Goal: Transaction & Acquisition: Purchase product/service

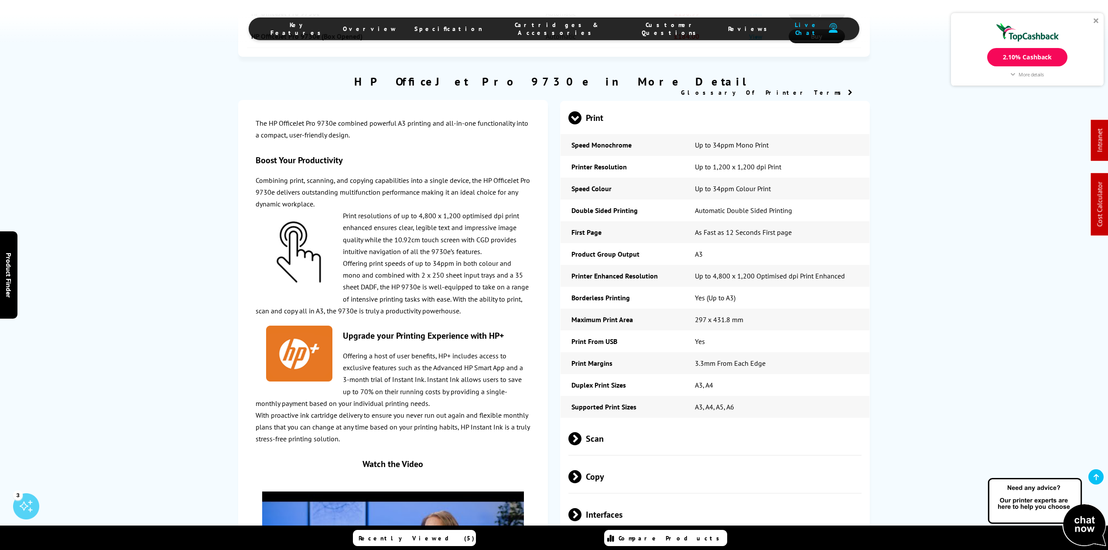
scroll to position [1571, 0]
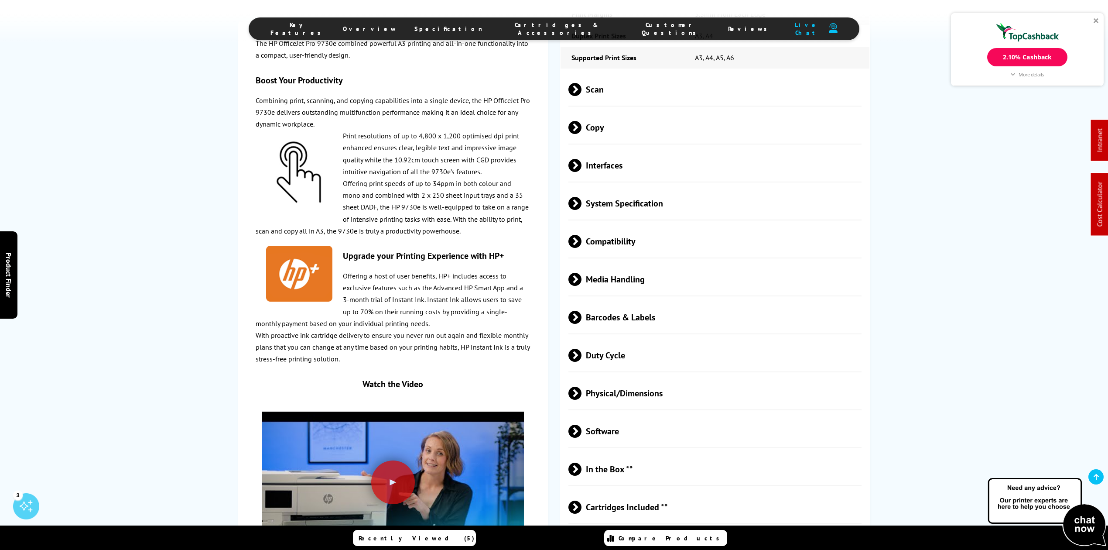
click at [629, 225] on span "Compatibility" at bounding box center [715, 241] width 293 height 33
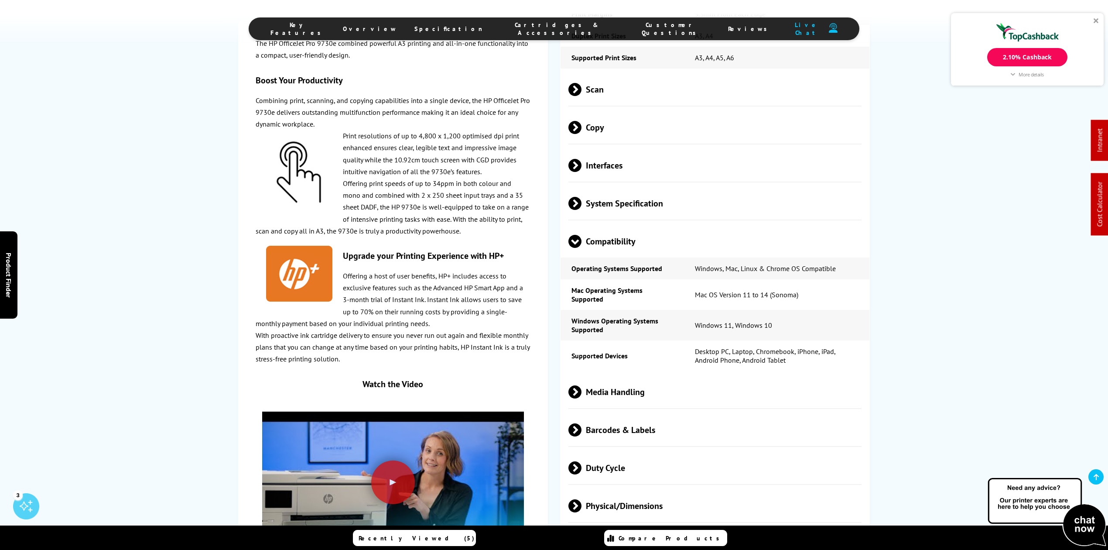
scroll to position [0, 0]
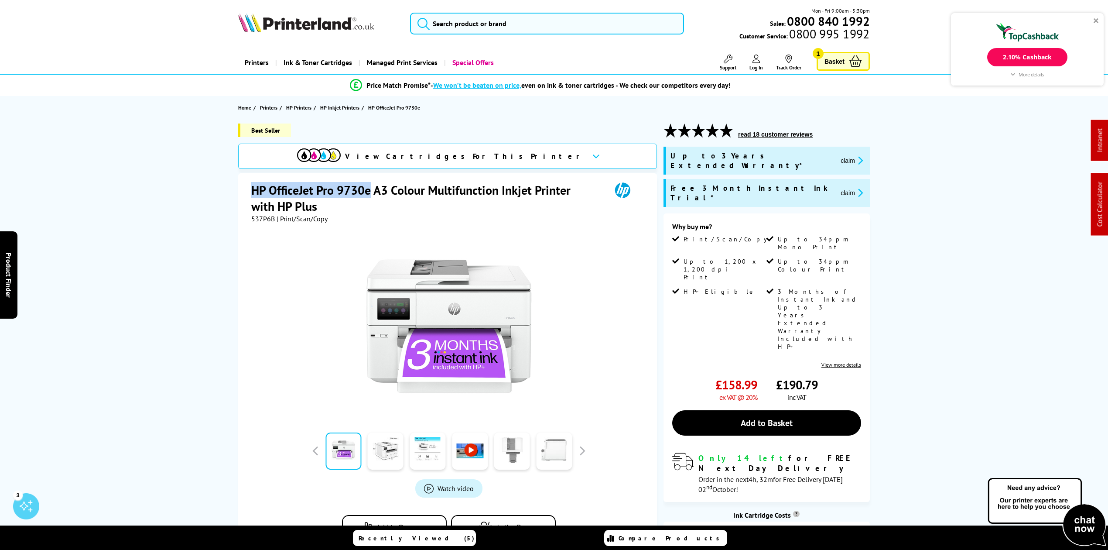
drag, startPoint x: 252, startPoint y: 189, endPoint x: 371, endPoint y: 194, distance: 119.3
click at [371, 194] on h1 "HP OfficeJet Pro 9730e A3 Colour Multifunction Inkjet Printer with HP Plus" at bounding box center [426, 198] width 351 height 32
copy h1 "HP OfficeJet Pro 9730e"
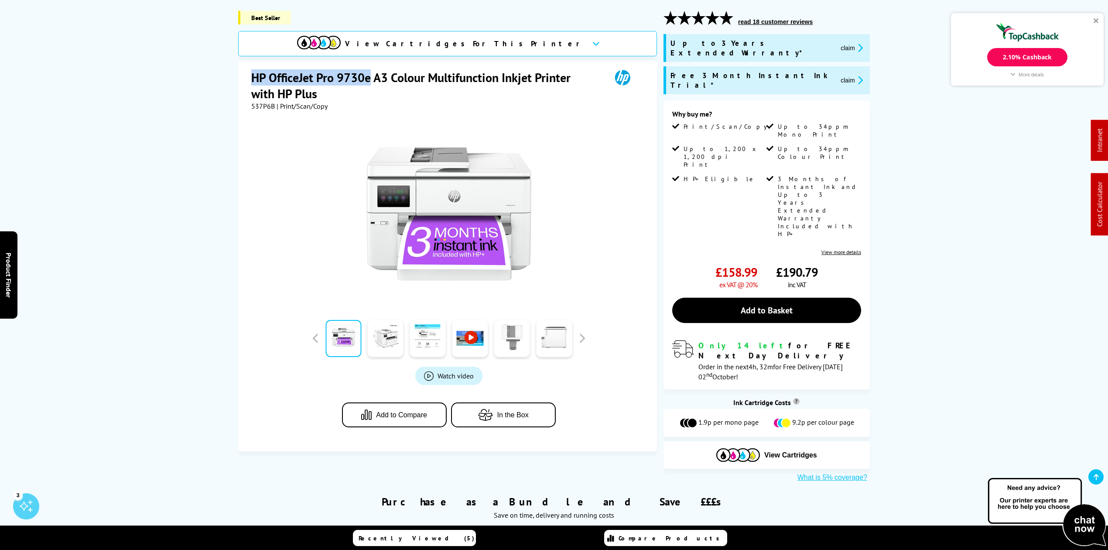
scroll to position [116, 0]
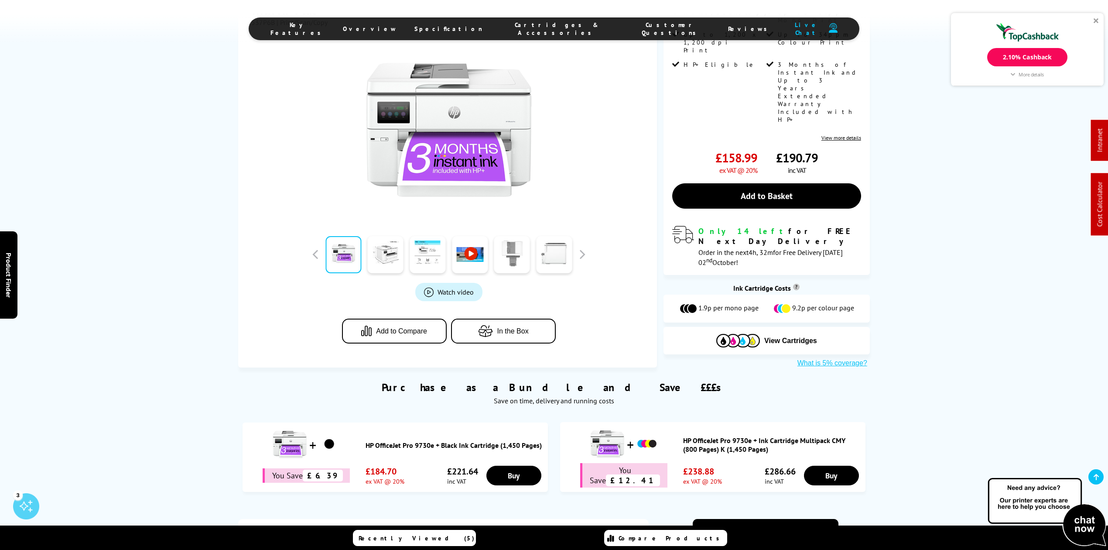
scroll to position [233, 0]
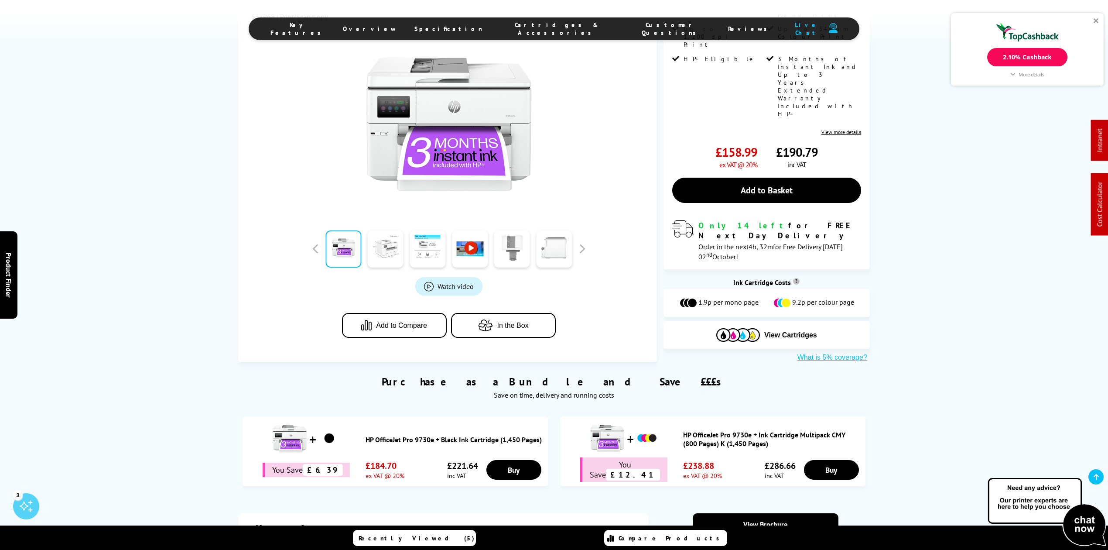
click at [389, 230] on link at bounding box center [386, 248] width 36 height 37
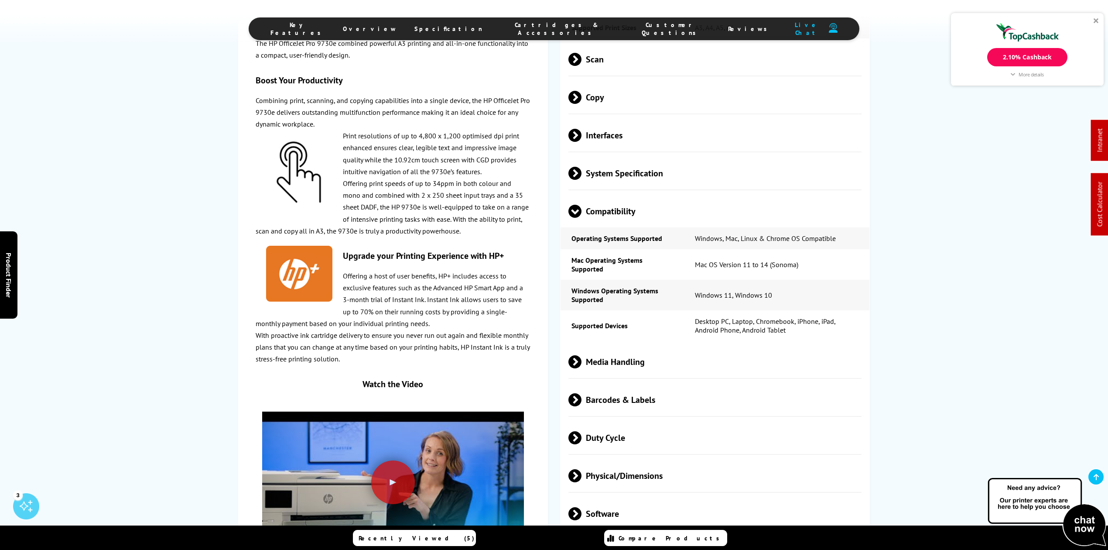
scroll to position [1687, 0]
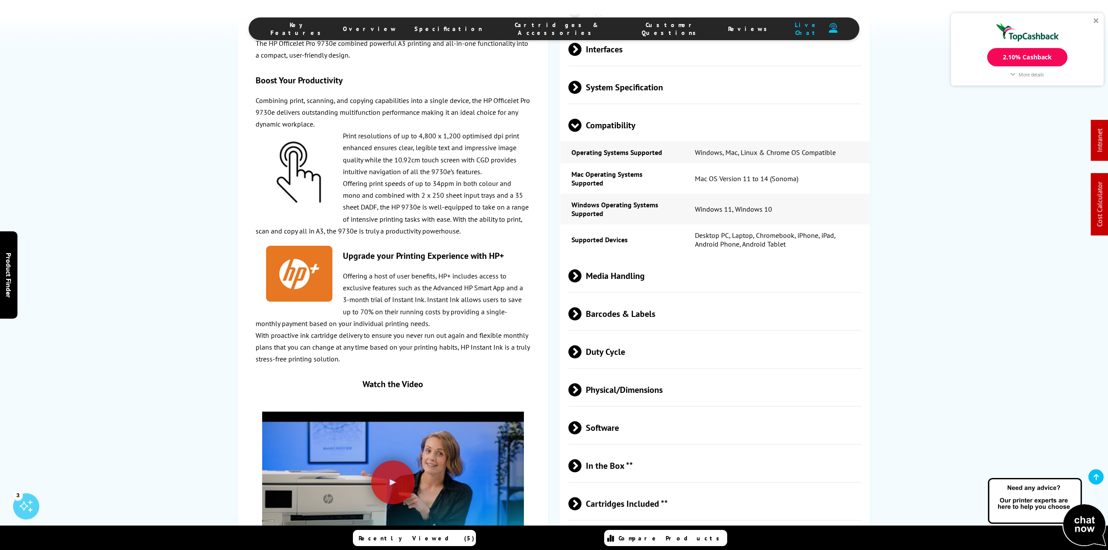
click at [633, 259] on span "Media Handling" at bounding box center [715, 275] width 293 height 33
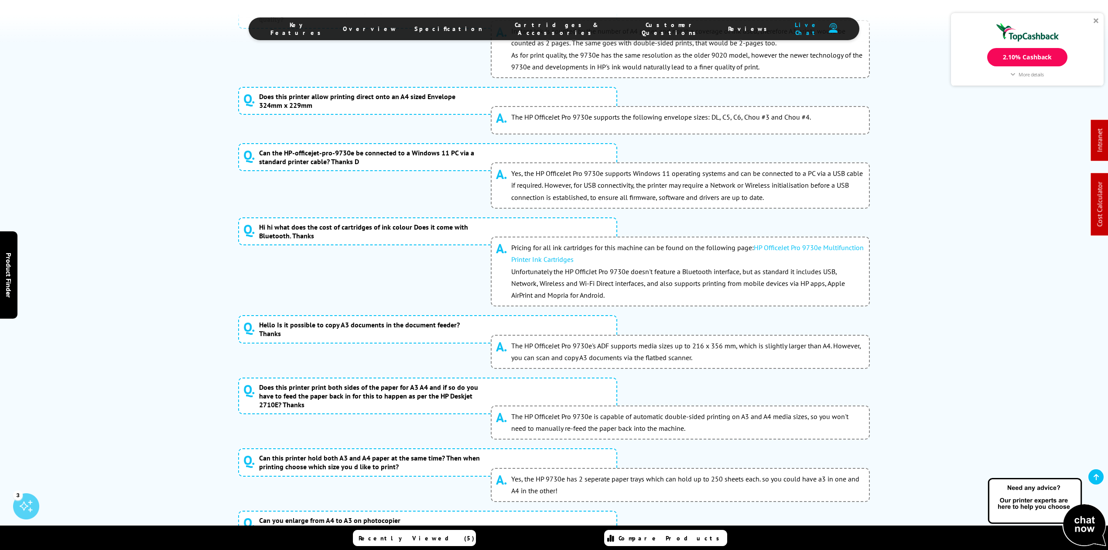
scroll to position [4303, 0]
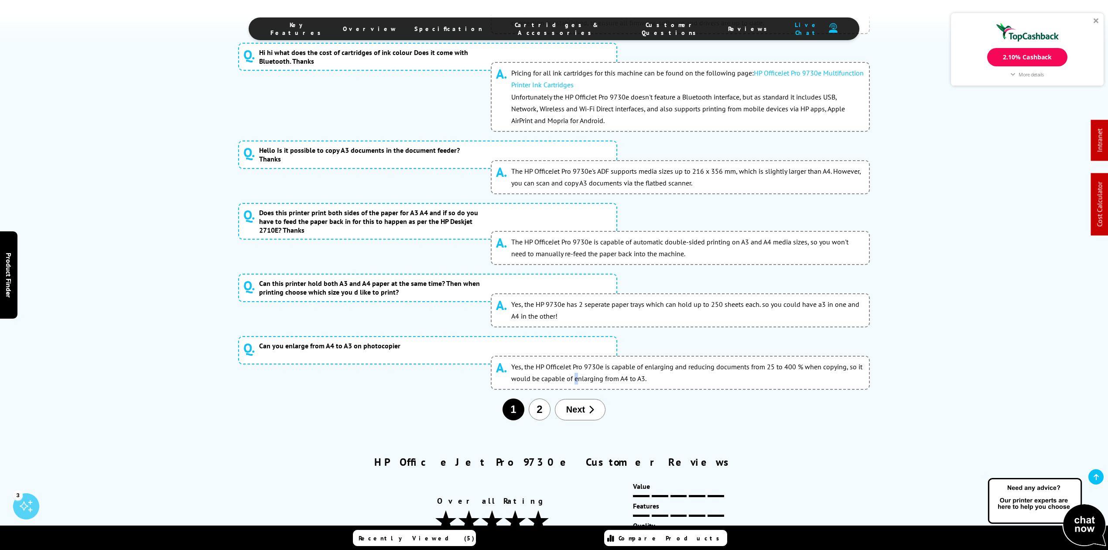
click at [576, 336] on div "Q. Can you enlarge from A4 to A3 on photocopier A. Yes, the HP OfficeJet Pro 97…" at bounding box center [554, 367] width 632 height 62
click at [578, 399] on button "Next" at bounding box center [580, 409] width 51 height 21
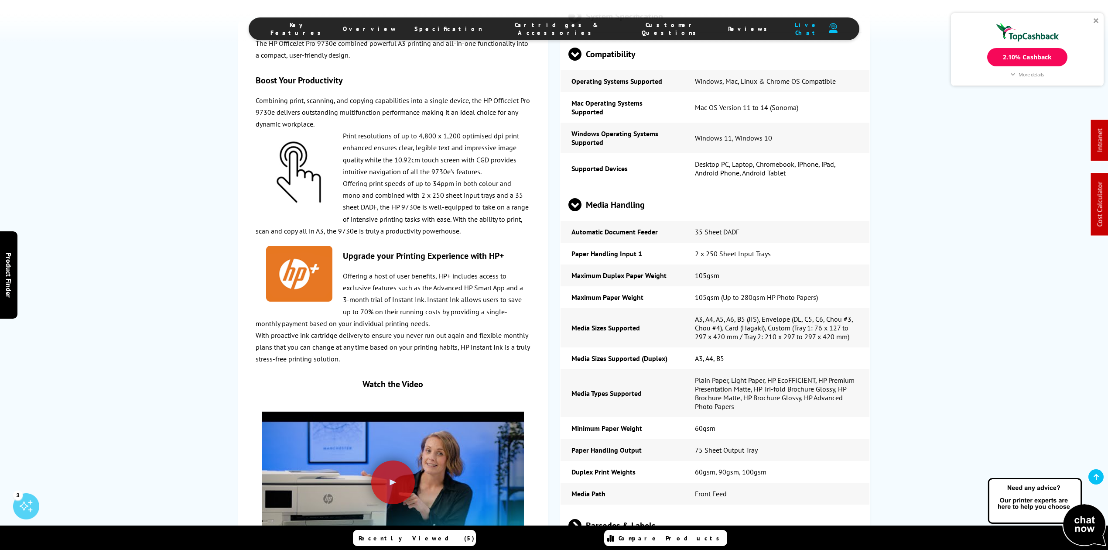
scroll to position [1734, 0]
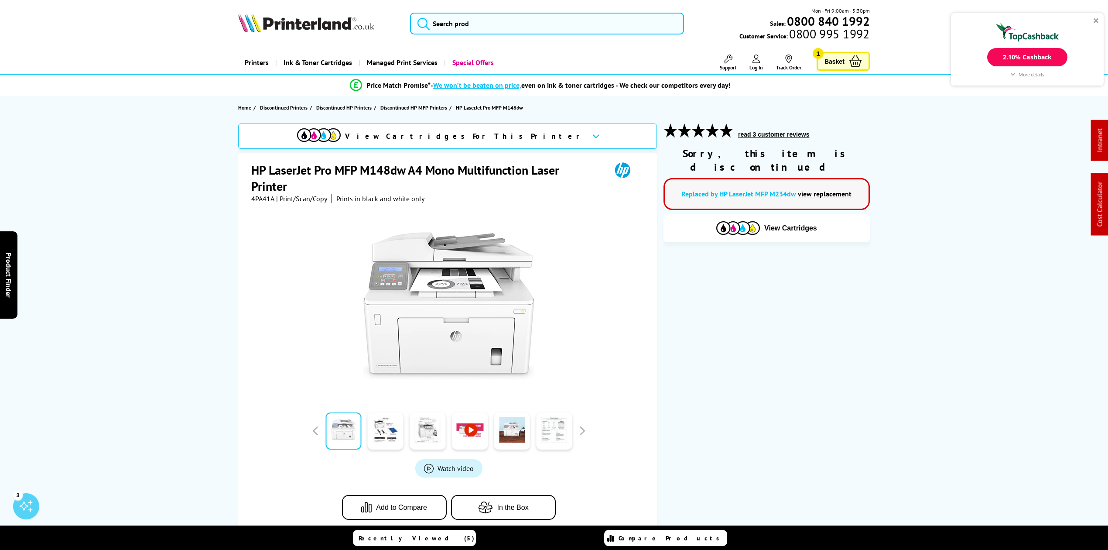
click at [437, 132] on span "View Cartridges For This Printer" at bounding box center [465, 136] width 240 height 10
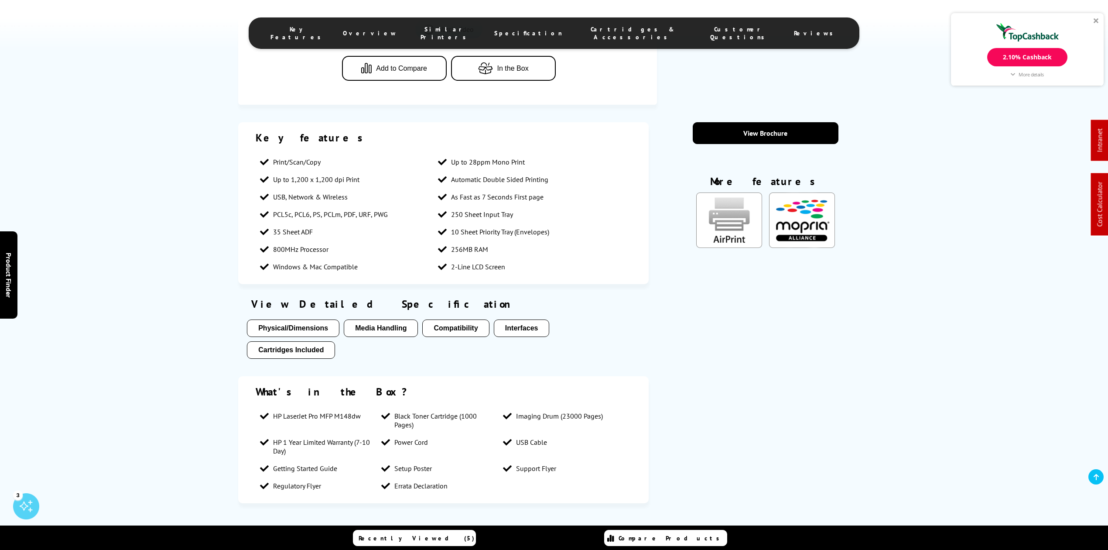
scroll to position [336, 0]
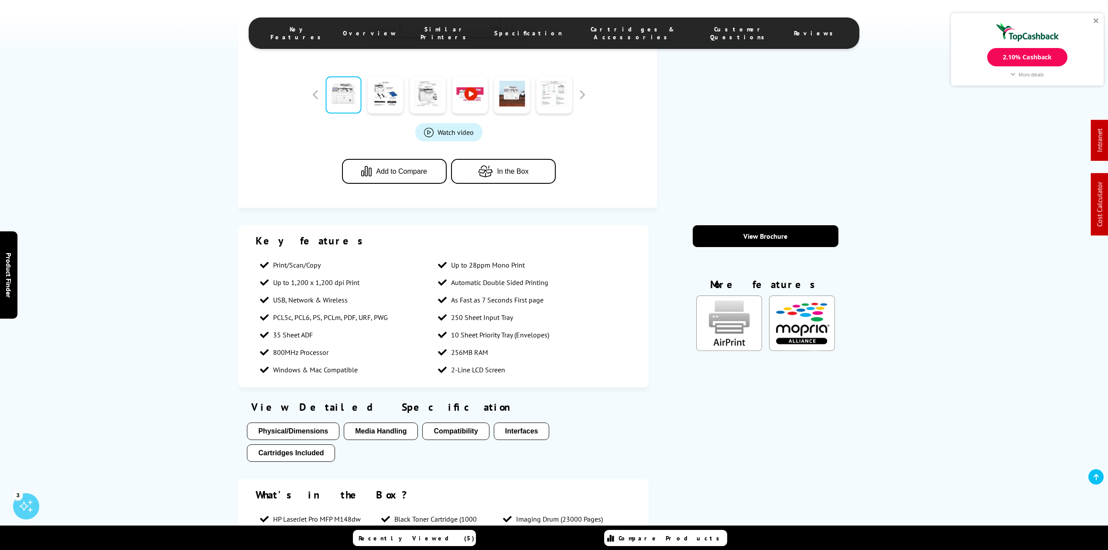
click at [1102, 473] on link at bounding box center [1096, 476] width 15 height 15
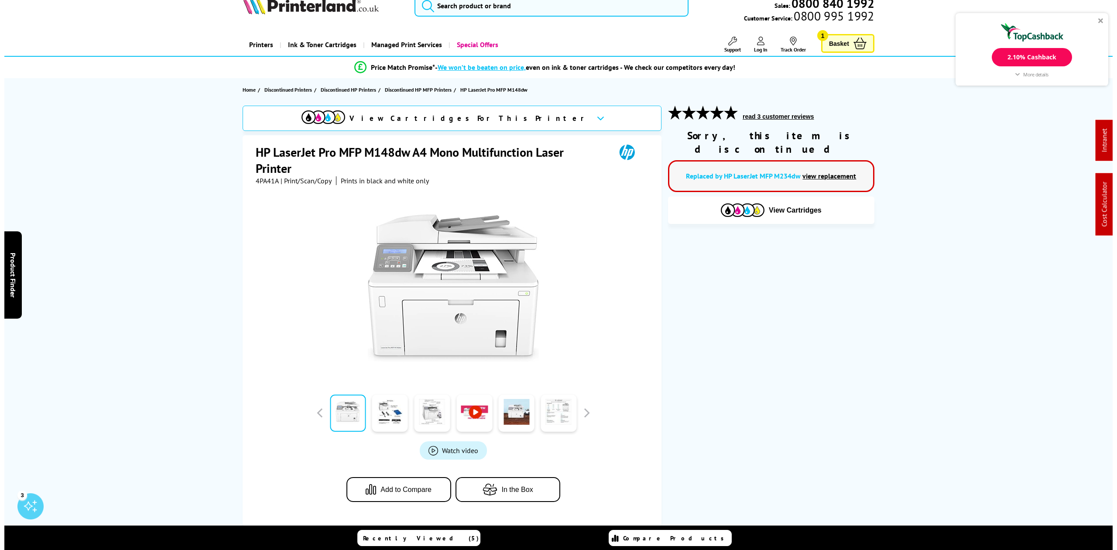
scroll to position [0, 0]
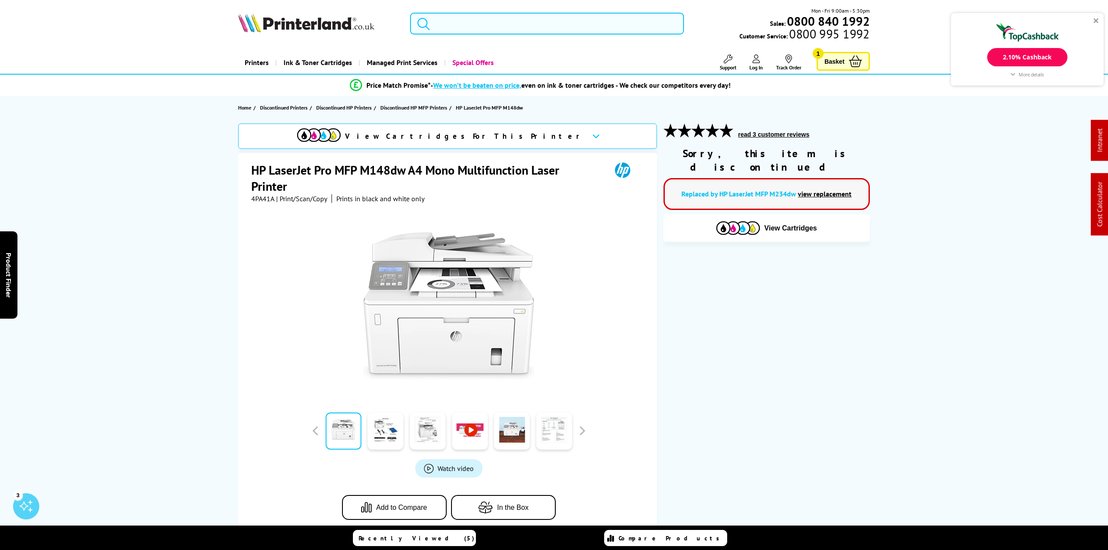
click at [522, 30] on input "search" at bounding box center [547, 24] width 274 height 22
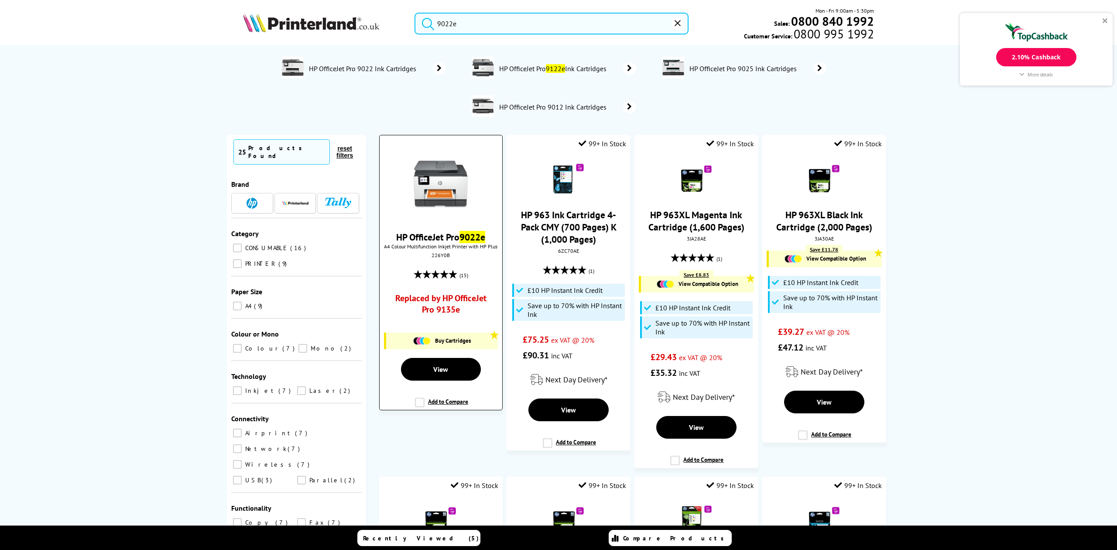
type input "9022e"
click at [432, 202] on img at bounding box center [440, 183] width 65 height 65
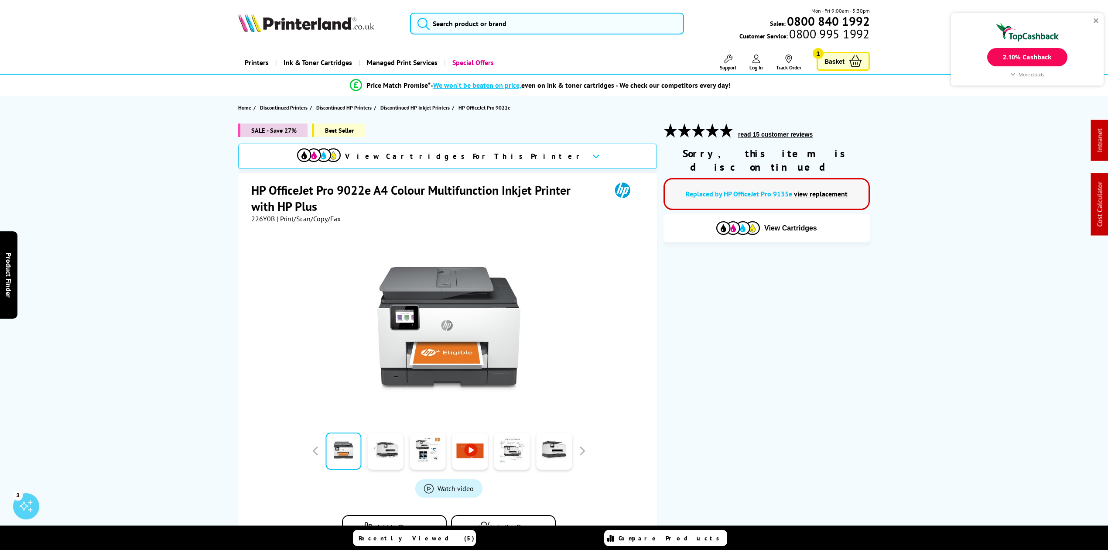
click at [341, 158] on img at bounding box center [319, 155] width 44 height 14
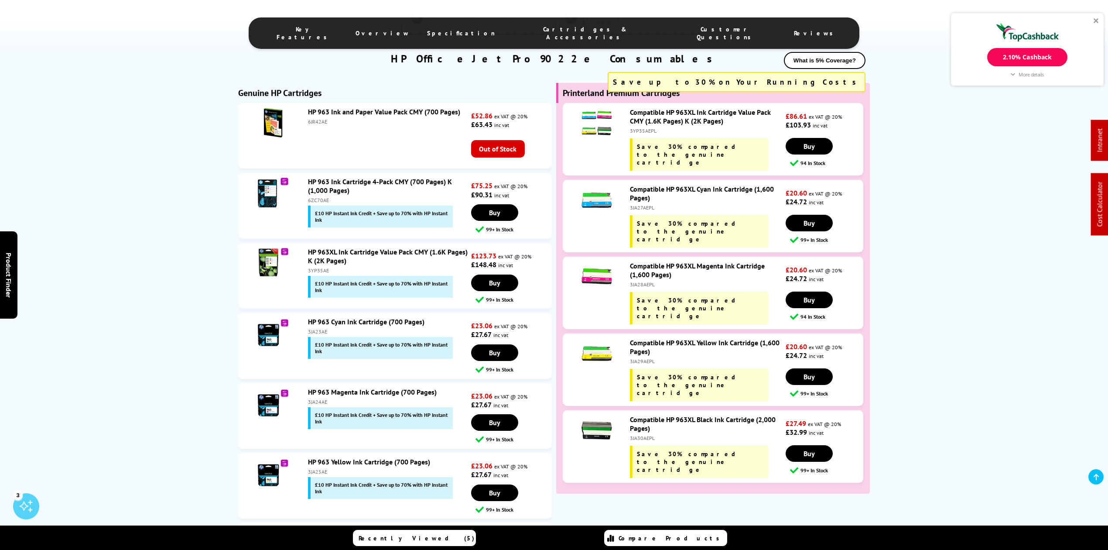
scroll to position [2069, 0]
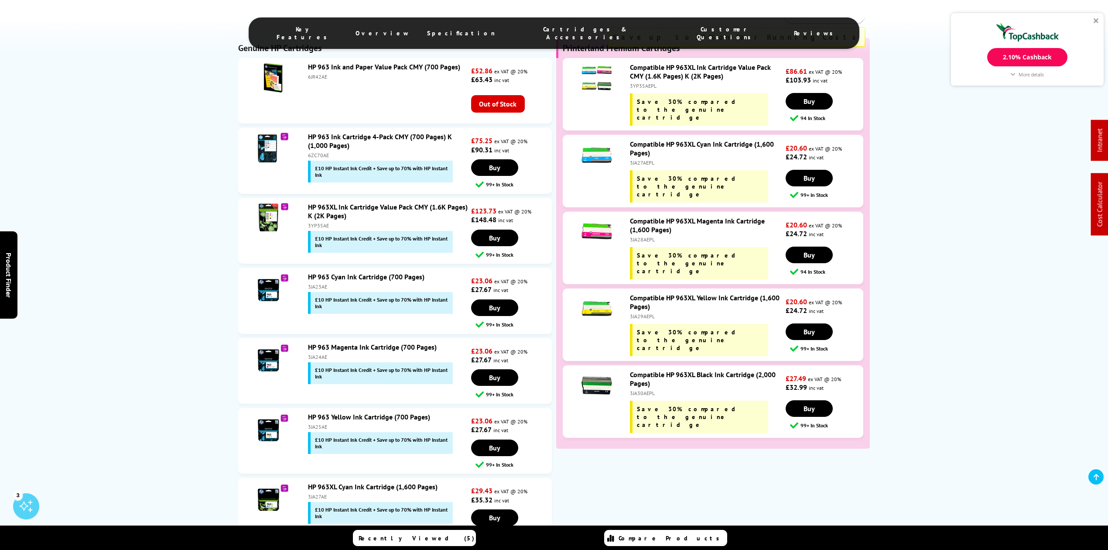
click at [314, 222] on div "3YP35AE" at bounding box center [388, 225] width 161 height 7
copy div "3YP35AE"
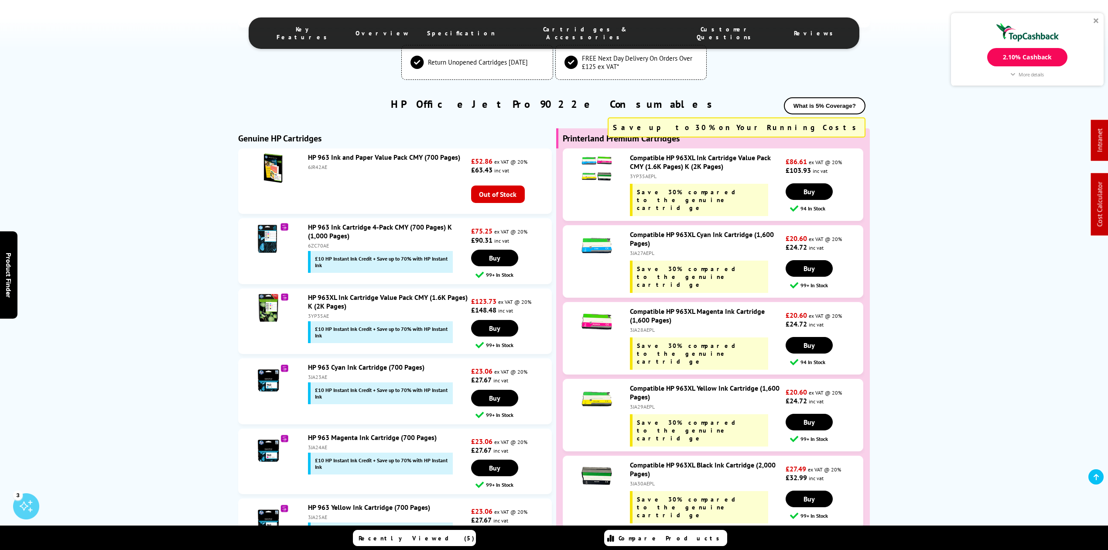
scroll to position [1952, 0]
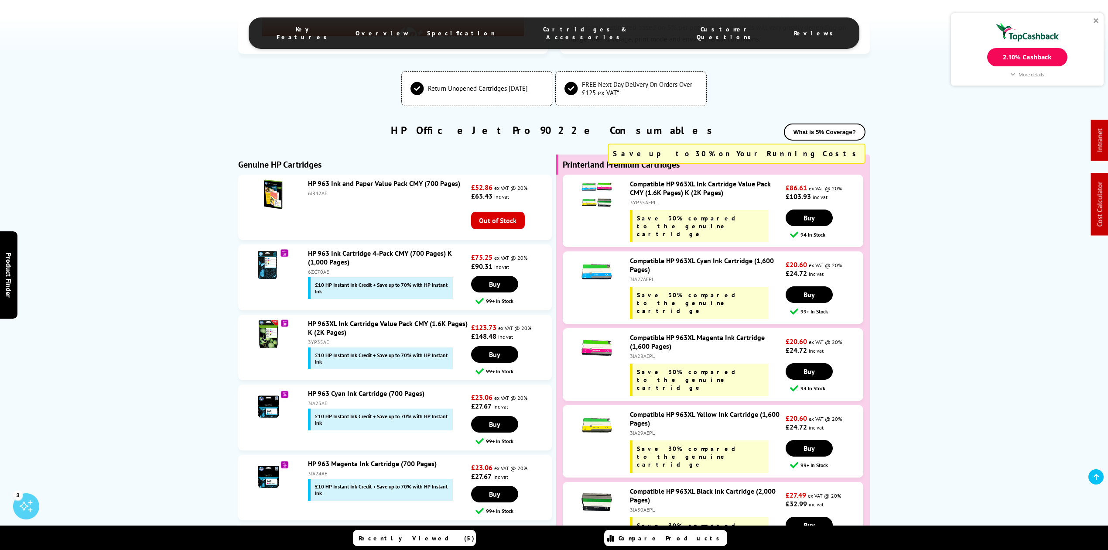
copy div "3YP35AE"
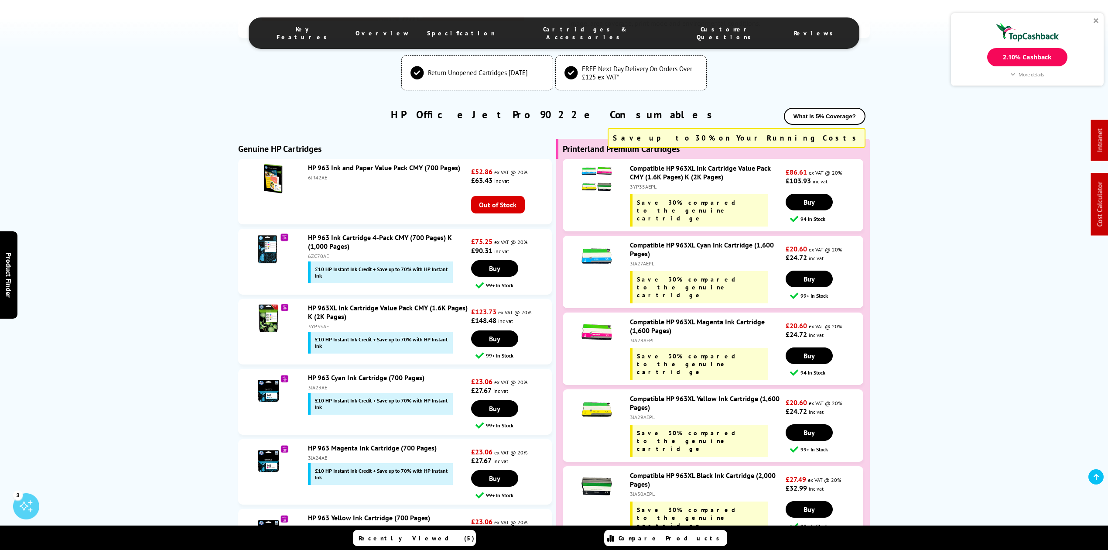
scroll to position [1967, 0]
click at [635, 184] on div "3YP35AEPL" at bounding box center [707, 187] width 154 height 7
drag, startPoint x: 635, startPoint y: 182, endPoint x: 639, endPoint y: 187, distance: 6.7
drag, startPoint x: 639, startPoint y: 187, endPoint x: 639, endPoint y: 179, distance: 8.3
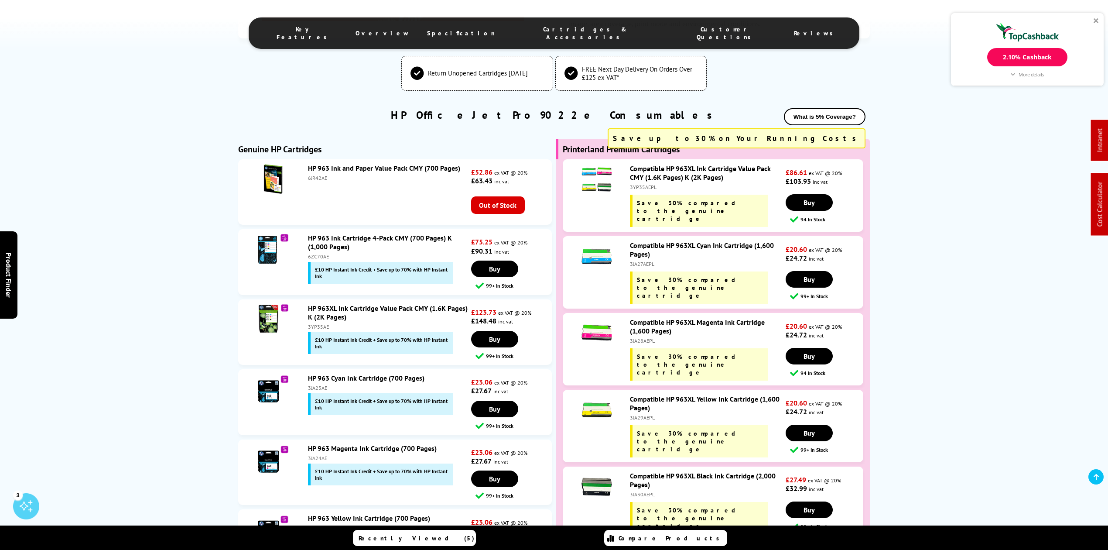
copy div "3YP35AEPL"
click at [1097, 23] on div at bounding box center [1096, 20] width 5 height 5
click at [636, 184] on div "3YP35AEPL" at bounding box center [707, 187] width 154 height 7
copy div "3YP35AEPL"
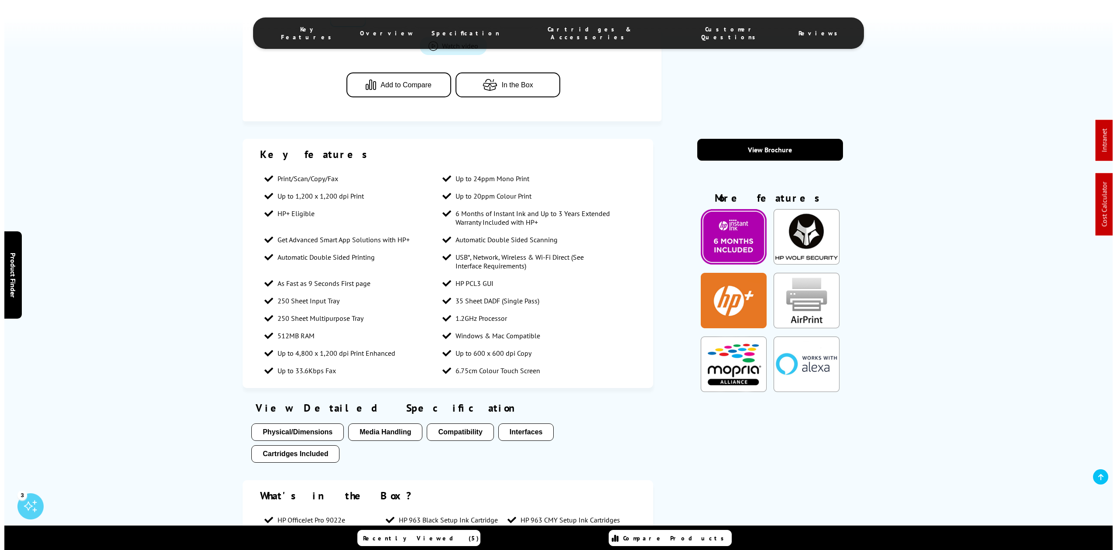
scroll to position [0, 0]
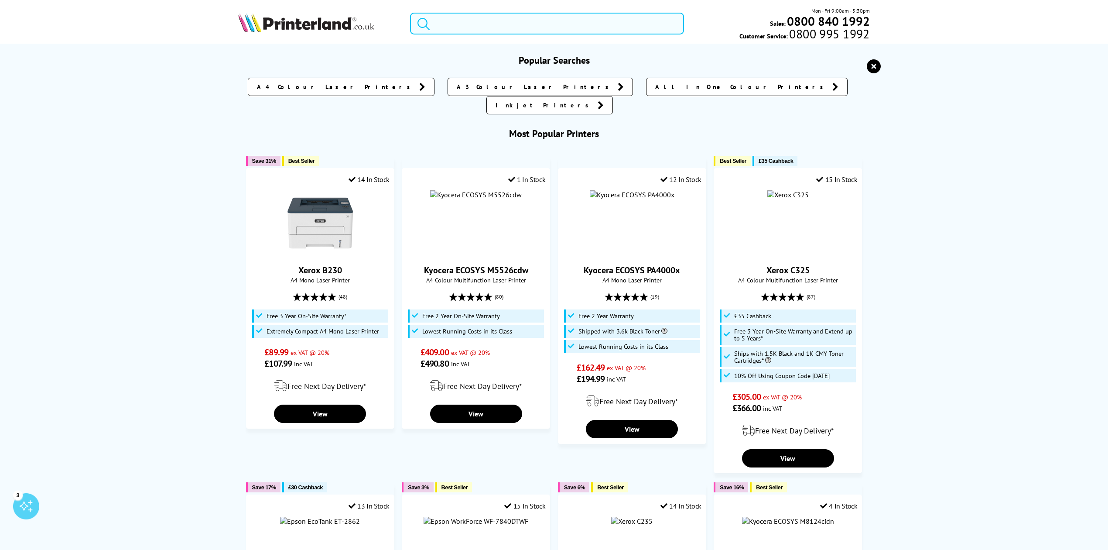
click at [452, 23] on input "search" at bounding box center [547, 24] width 274 height 22
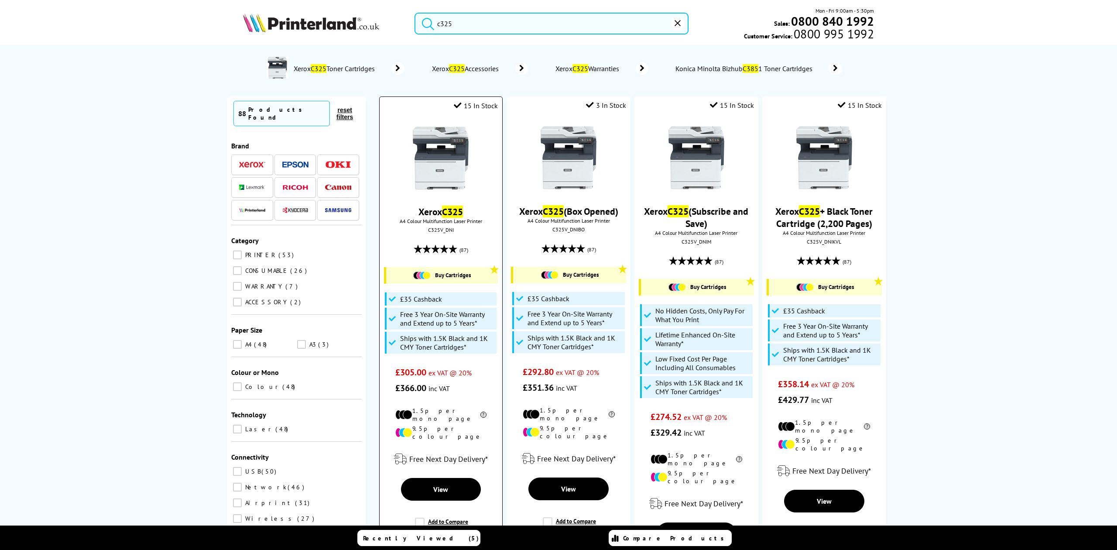
type input "c325"
click at [449, 142] on img at bounding box center [440, 157] width 65 height 65
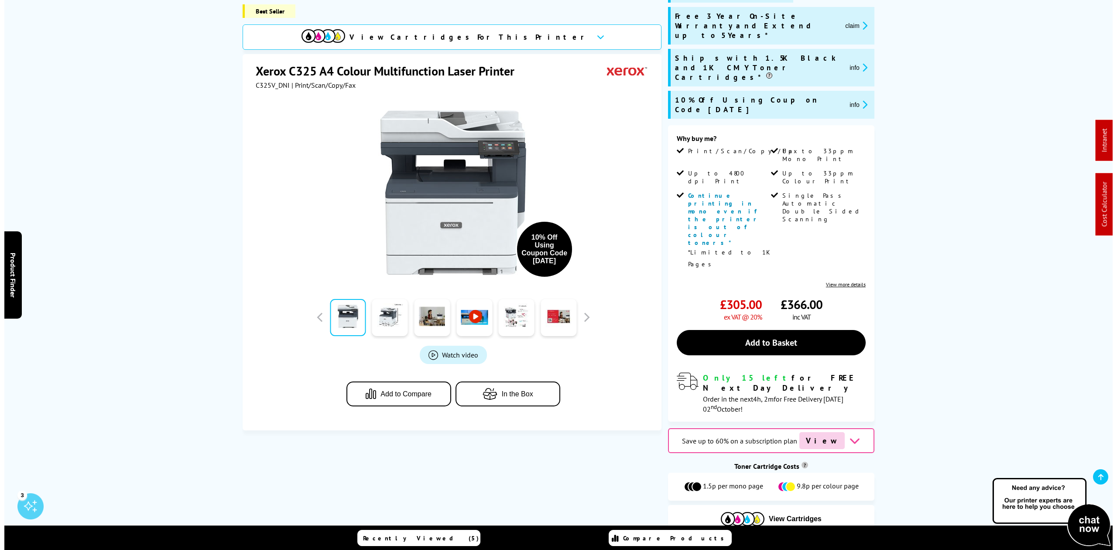
scroll to position [116, 0]
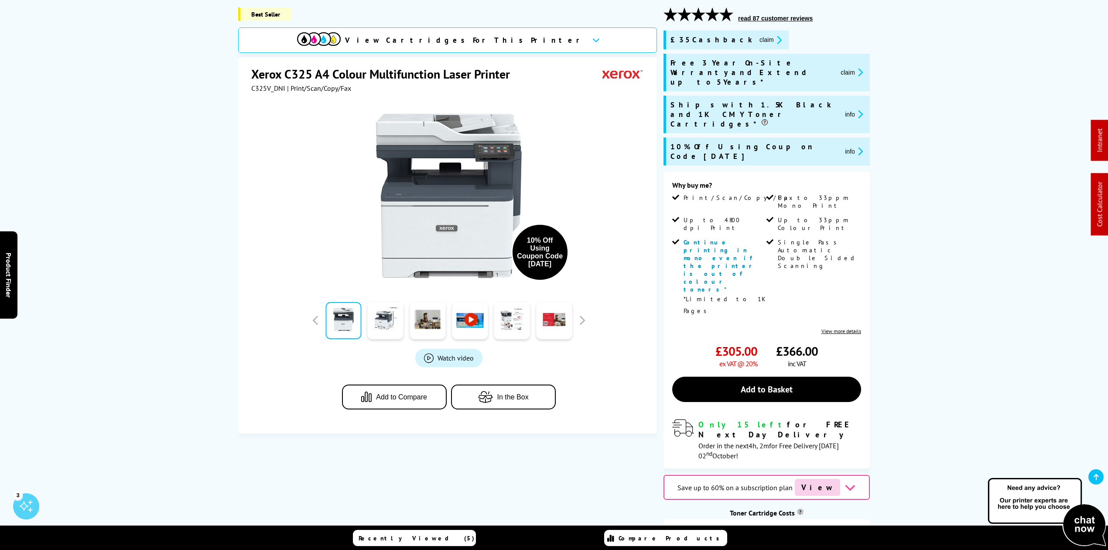
click at [855, 147] on icon "promo-description" at bounding box center [859, 151] width 8 height 9
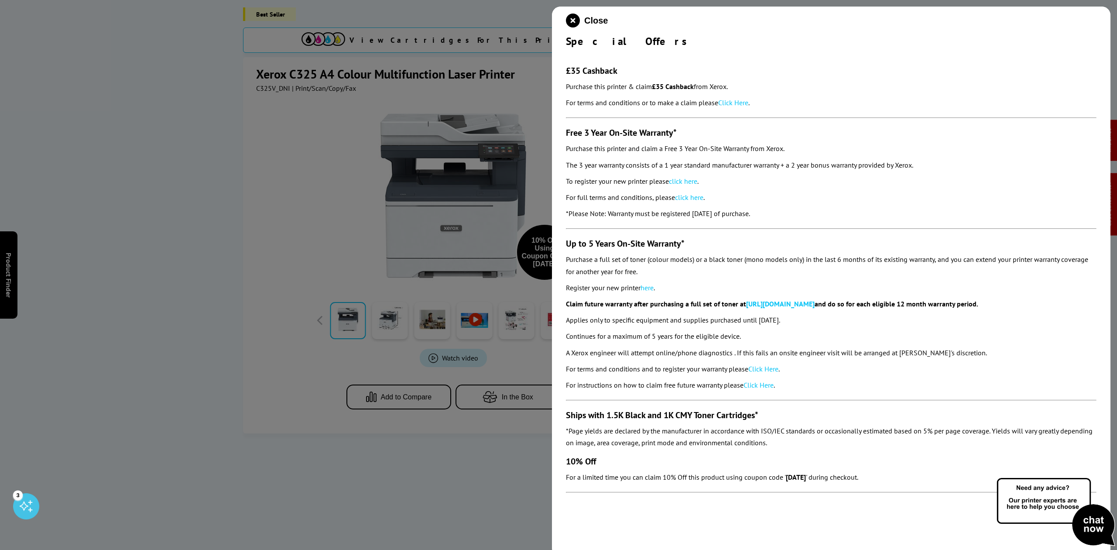
click at [569, 9] on div "Close Special Offers £35 Cashback Purchase this printer & claim £35 Cashback fr…" at bounding box center [831, 282] width 559 height 550
drag, startPoint x: 571, startPoint y: 19, endPoint x: 576, endPoint y: 24, distance: 6.8
click at [572, 19] on icon "close modal" at bounding box center [573, 21] width 14 height 14
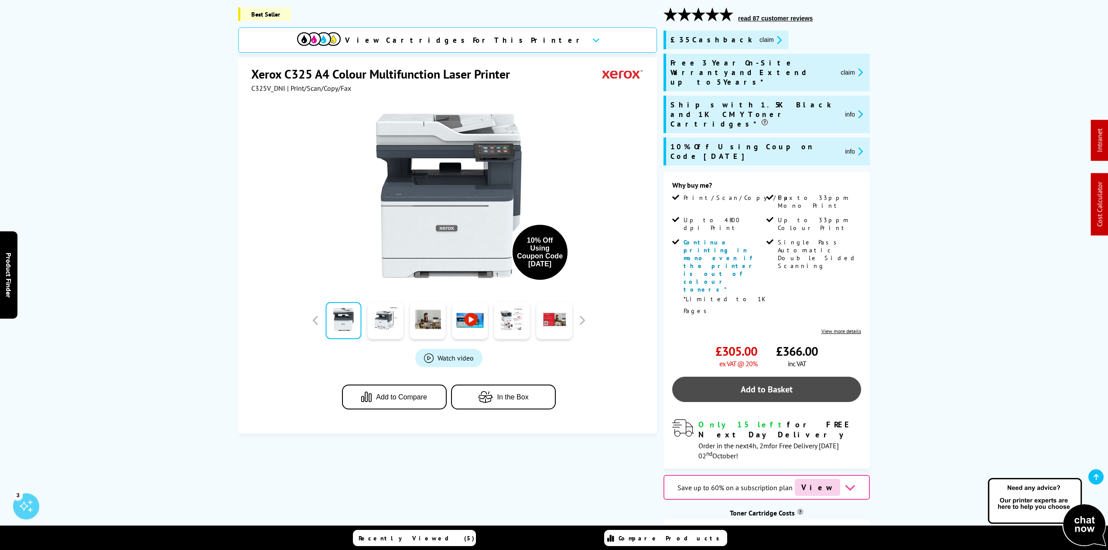
click at [793, 377] on link "Add to Basket" at bounding box center [766, 389] width 189 height 25
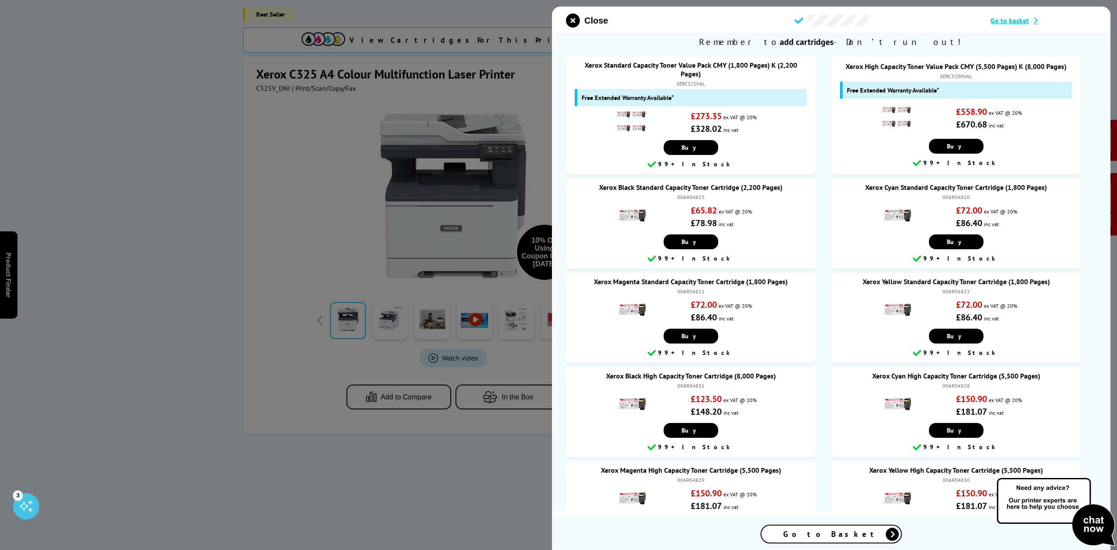
click at [997, 18] on span "Go to basket" at bounding box center [1010, 20] width 38 height 9
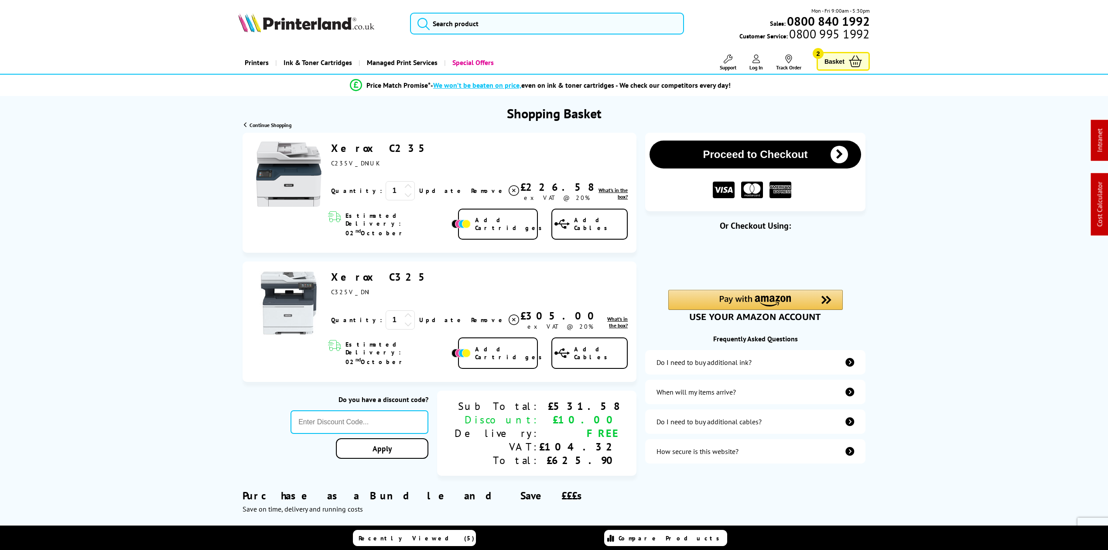
click at [471, 187] on span "Remove" at bounding box center [488, 191] width 34 height 8
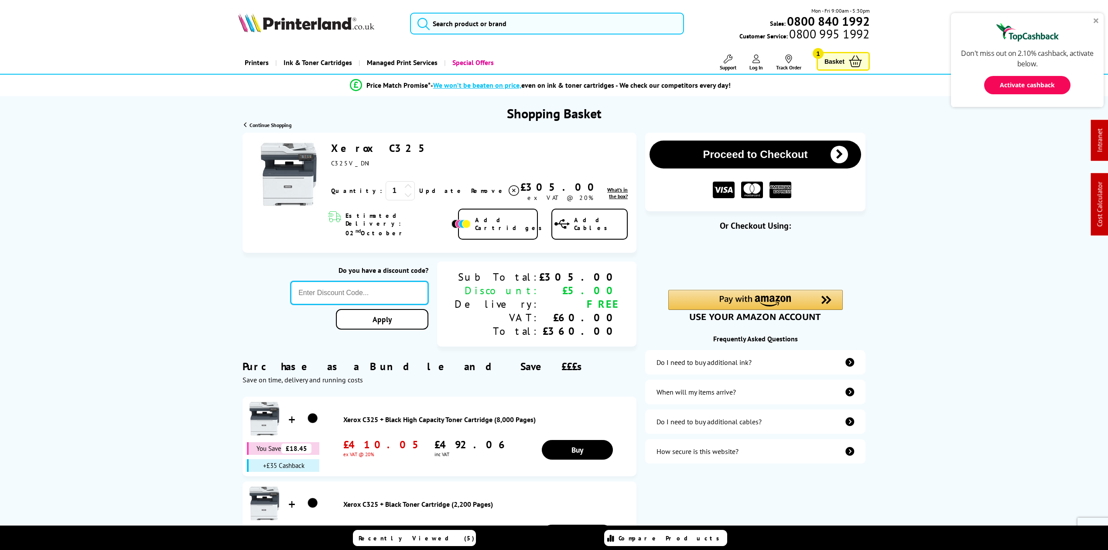
click at [376, 281] on input "text" at bounding box center [360, 293] width 138 height 24
type input "[DATE]"
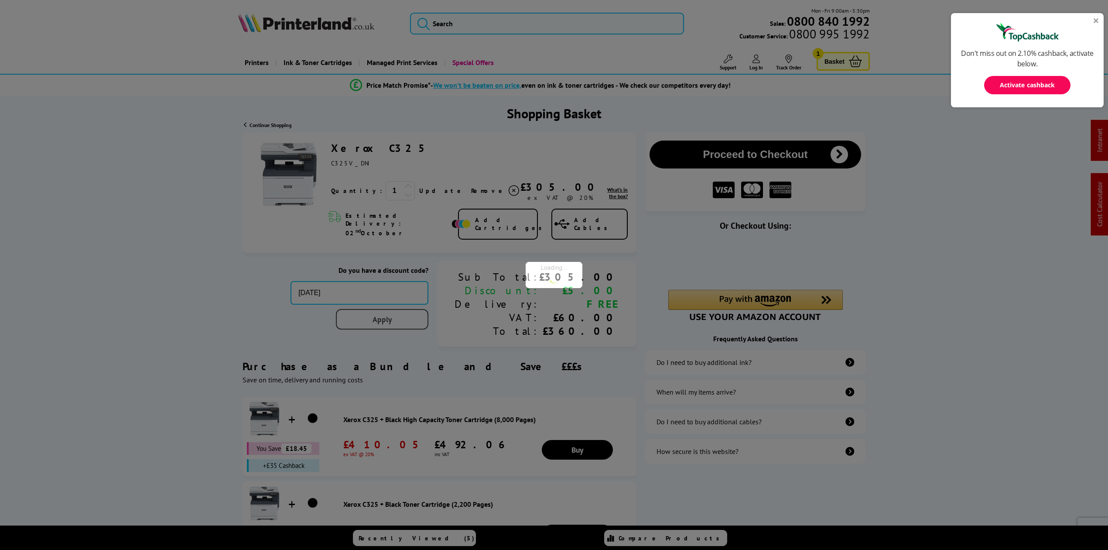
click at [421, 311] on div "Proceed to Checkout Shopping Basket ex VAT @ 20% 1 Update ex VAT @ 20%" at bounding box center [554, 443] width 1108 height 620
